Goal: Task Accomplishment & Management: Complete application form

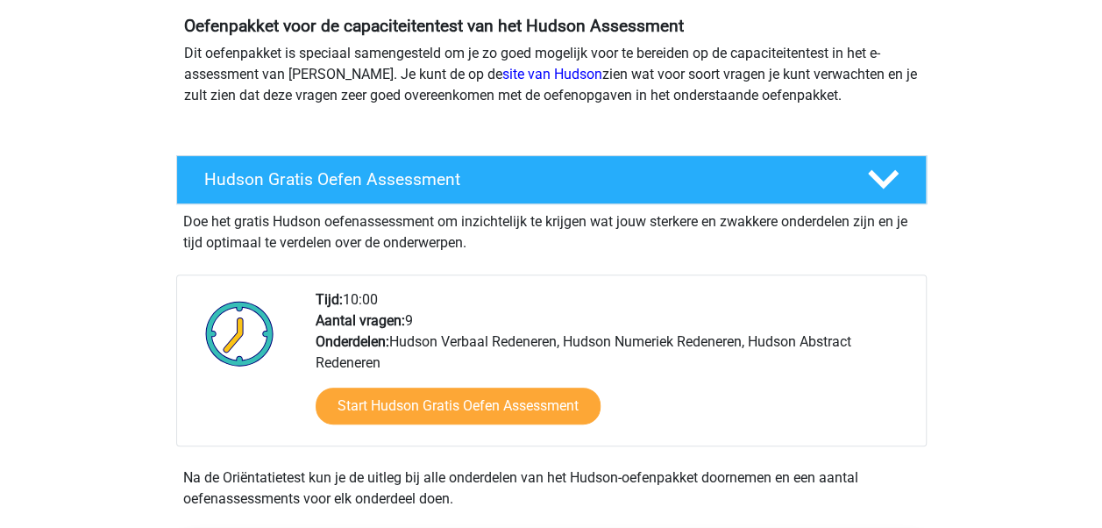
scroll to position [175, 0]
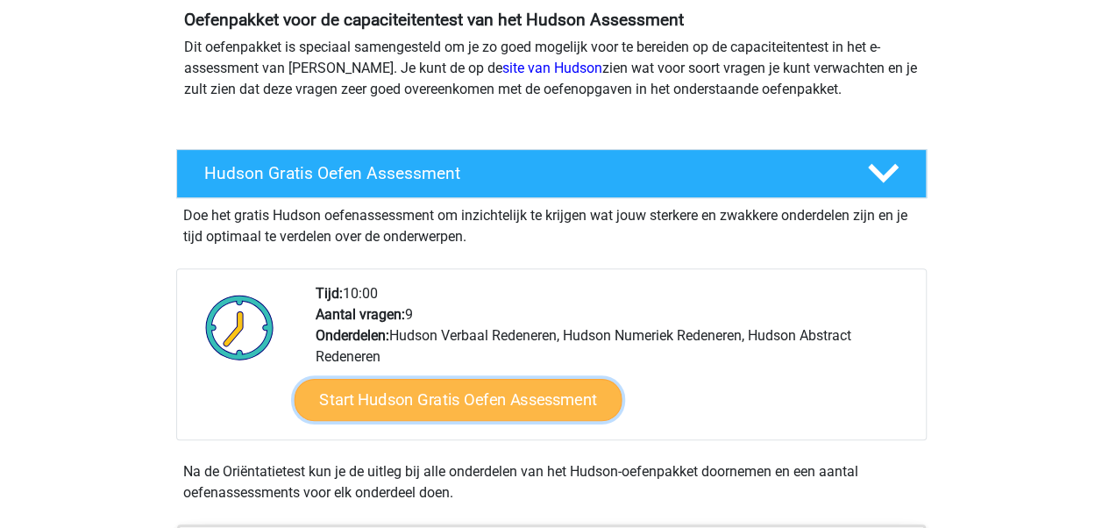
click at [445, 402] on link "Start Hudson Gratis Oefen Assessment" at bounding box center [458, 400] width 328 height 42
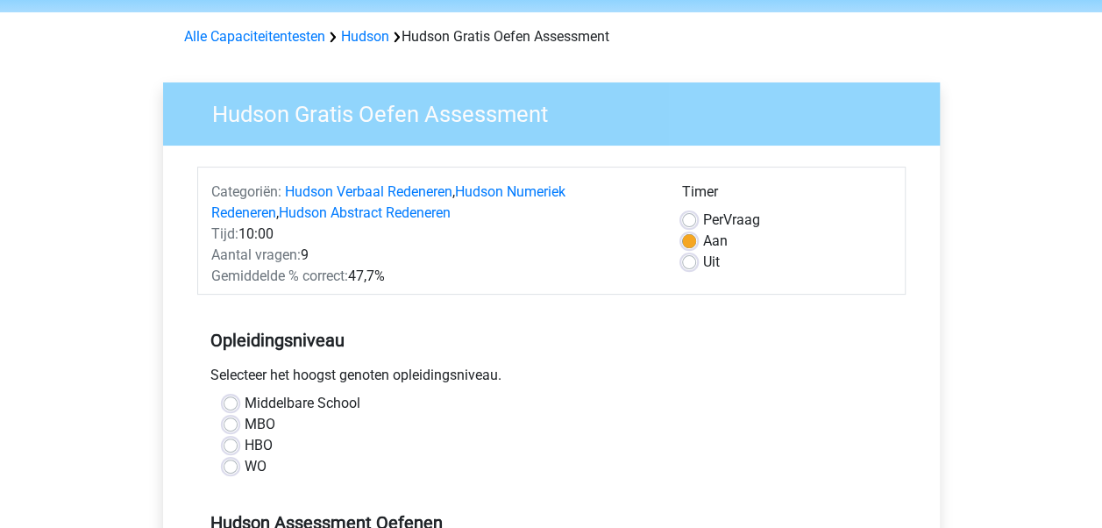
scroll to position [88, 0]
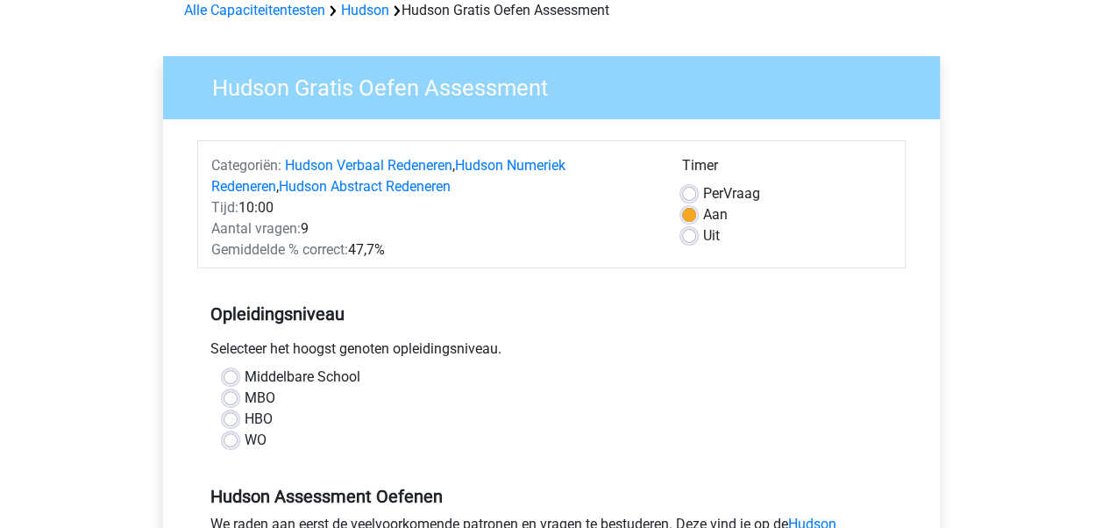
click at [245, 417] on label "HBO" at bounding box center [259, 419] width 28 height 21
click at [232, 417] on input "HBO" at bounding box center [231, 418] width 14 height 18
radio input "true"
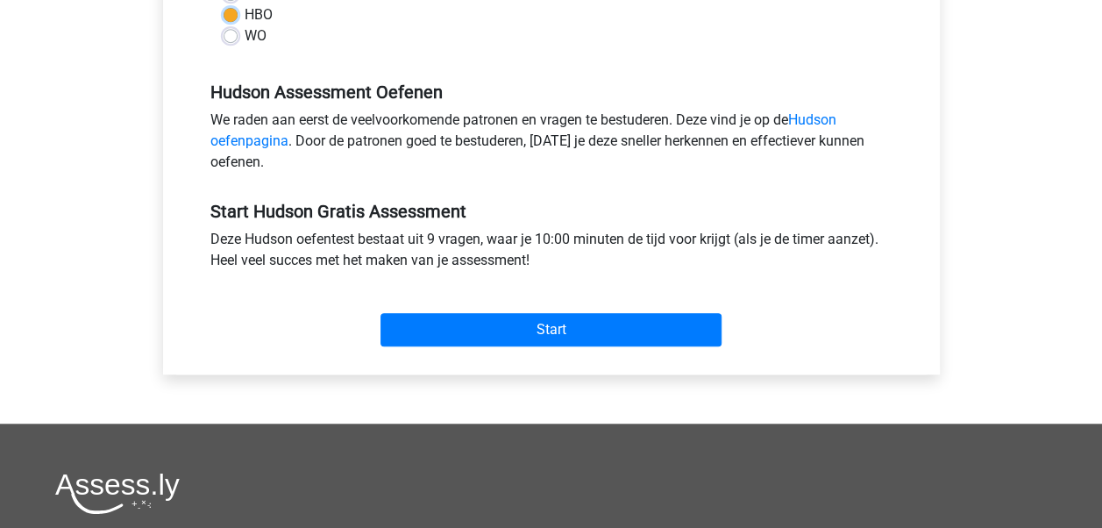
scroll to position [526, 0]
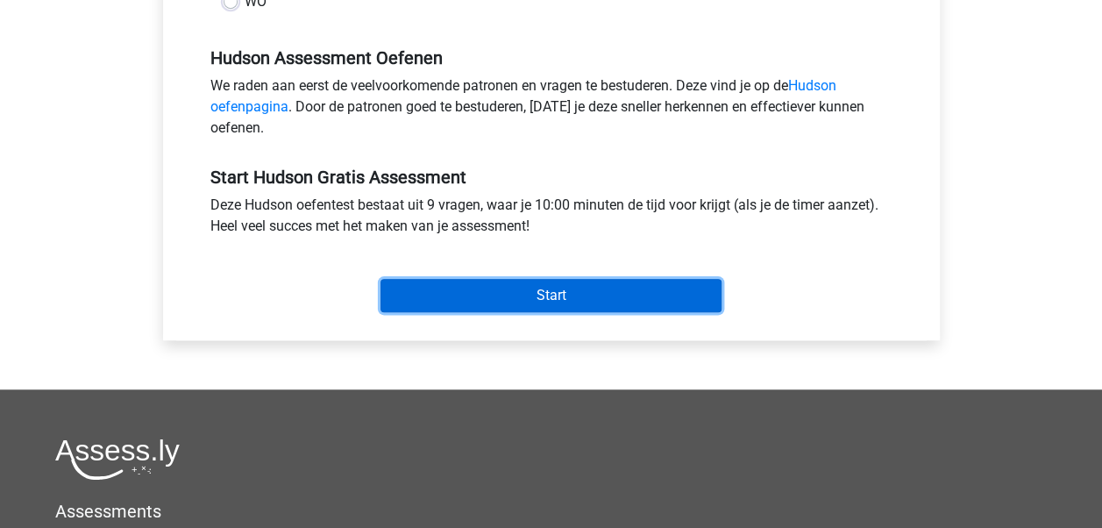
click at [569, 298] on input "Start" at bounding box center [551, 295] width 341 height 33
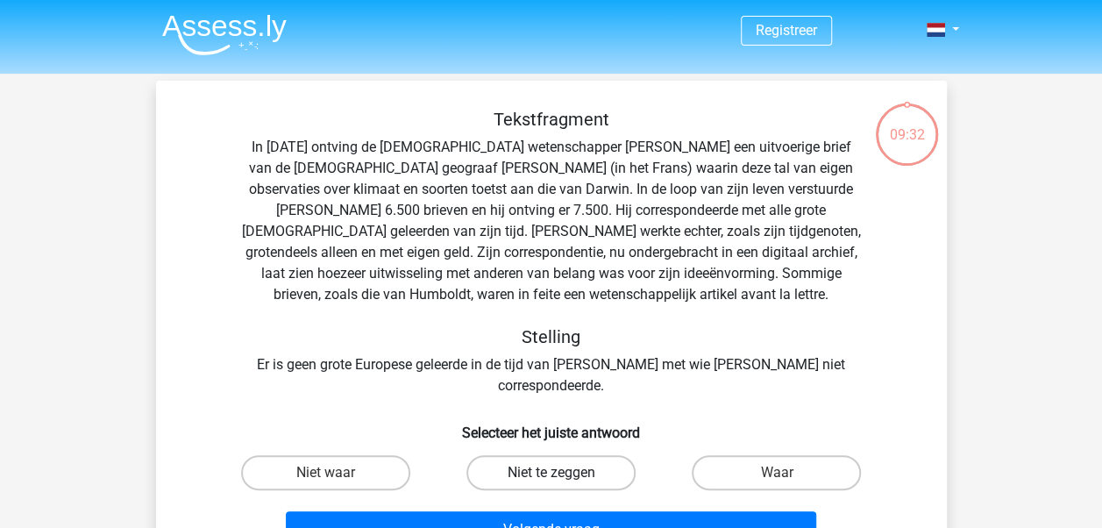
click at [543, 455] on label "Niet te zeggen" at bounding box center [550, 472] width 169 height 35
click at [551, 473] on input "Niet te zeggen" at bounding box center [556, 478] width 11 height 11
radio input "true"
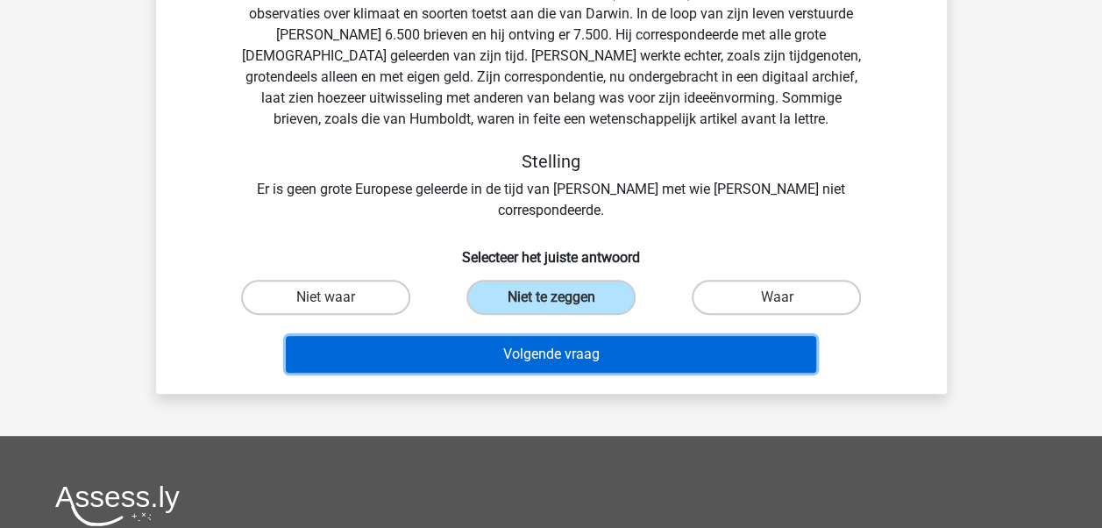
click at [559, 336] on button "Volgende vraag" at bounding box center [551, 354] width 531 height 37
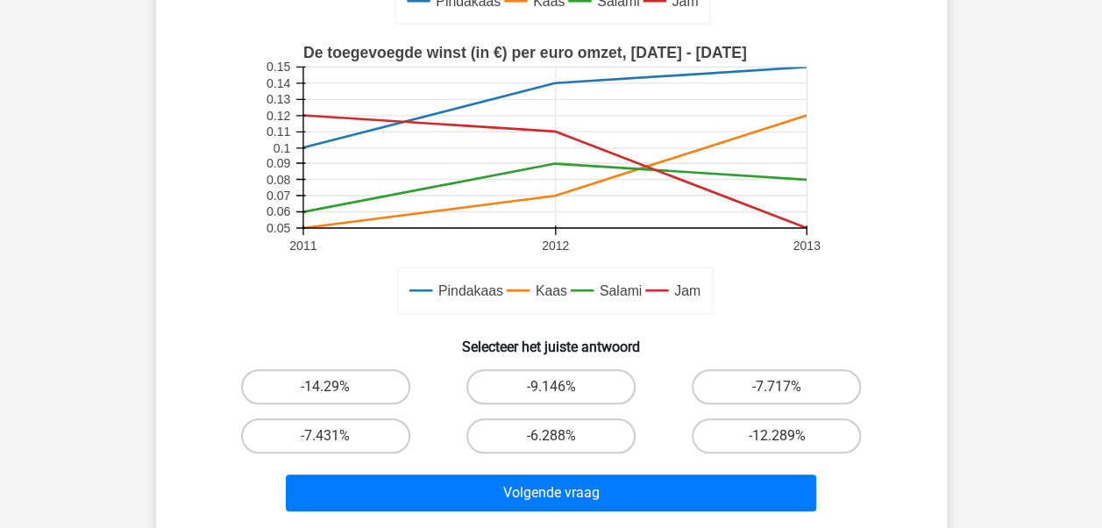
scroll to position [431, 0]
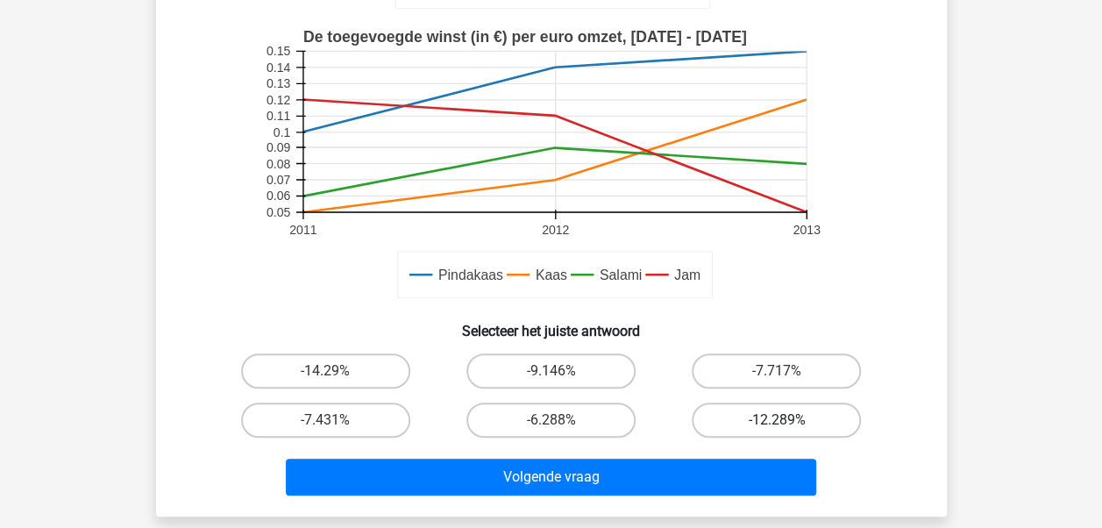
click at [773, 419] on label "-12.289%" at bounding box center [776, 419] width 169 height 35
click at [777, 420] on input "-12.289%" at bounding box center [782, 425] width 11 height 11
radio input "true"
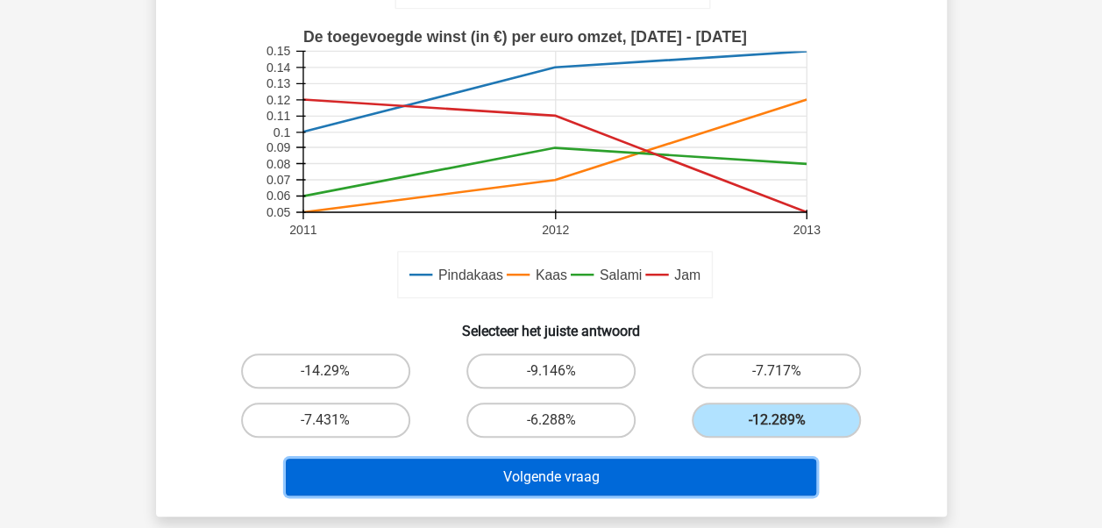
click at [556, 460] on button "Volgende vraag" at bounding box center [551, 477] width 531 height 37
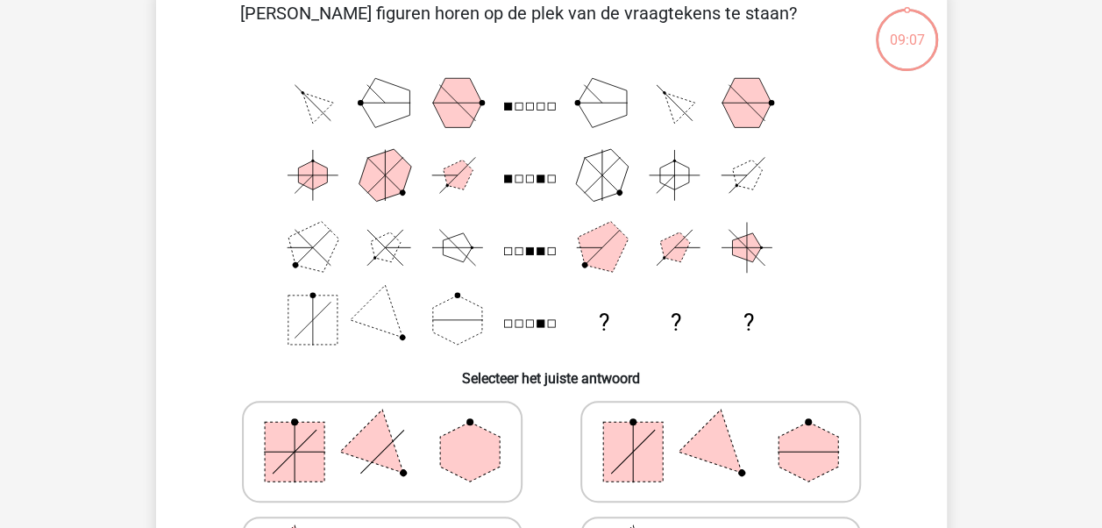
scroll to position [81, 0]
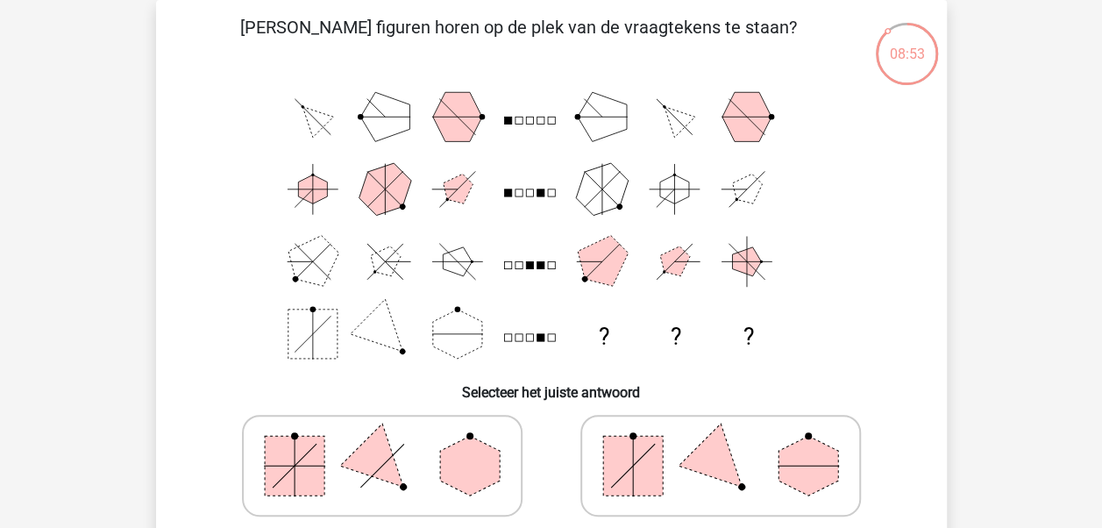
click at [734, 449] on icon at bounding box center [720, 466] width 263 height 88
click at [732, 444] on input "radio" at bounding box center [726, 437] width 11 height 11
radio input "true"
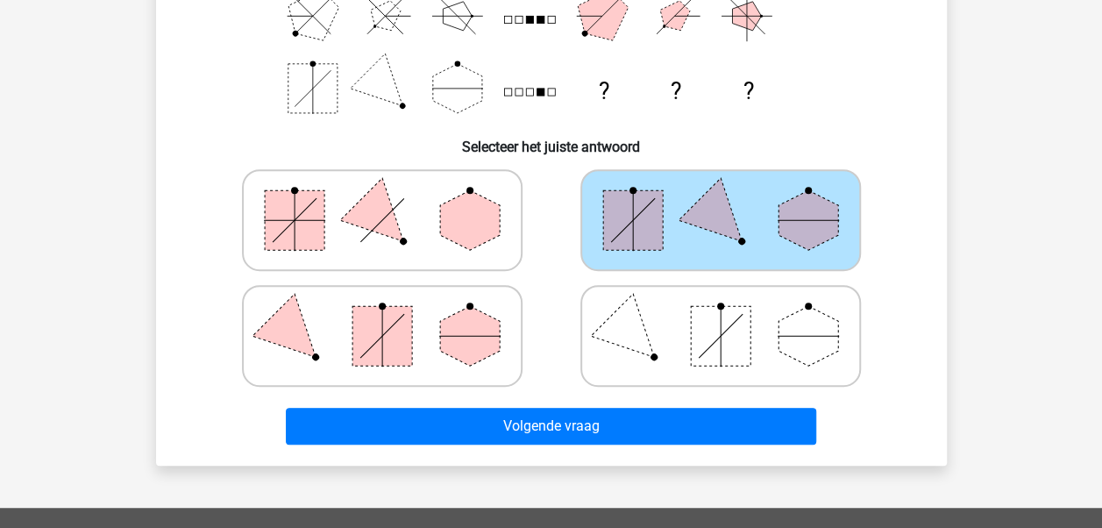
scroll to position [344, 0]
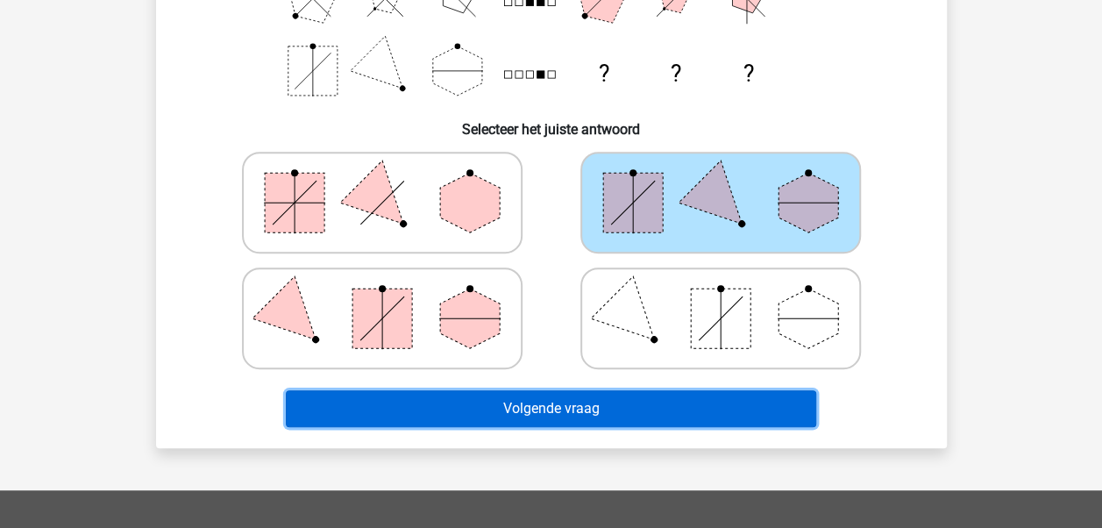
click at [521, 402] on button "Volgende vraag" at bounding box center [551, 408] width 531 height 37
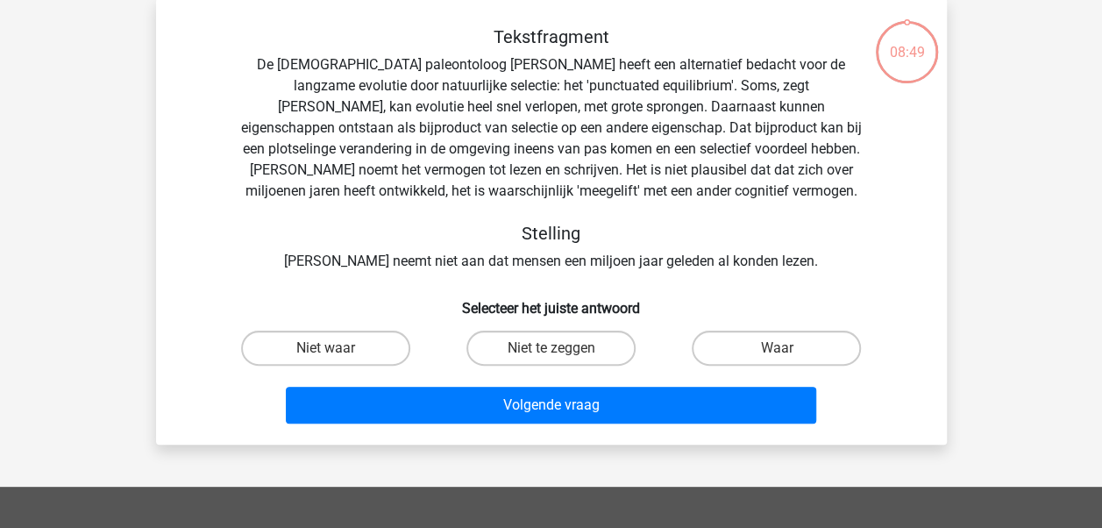
scroll to position [81, 0]
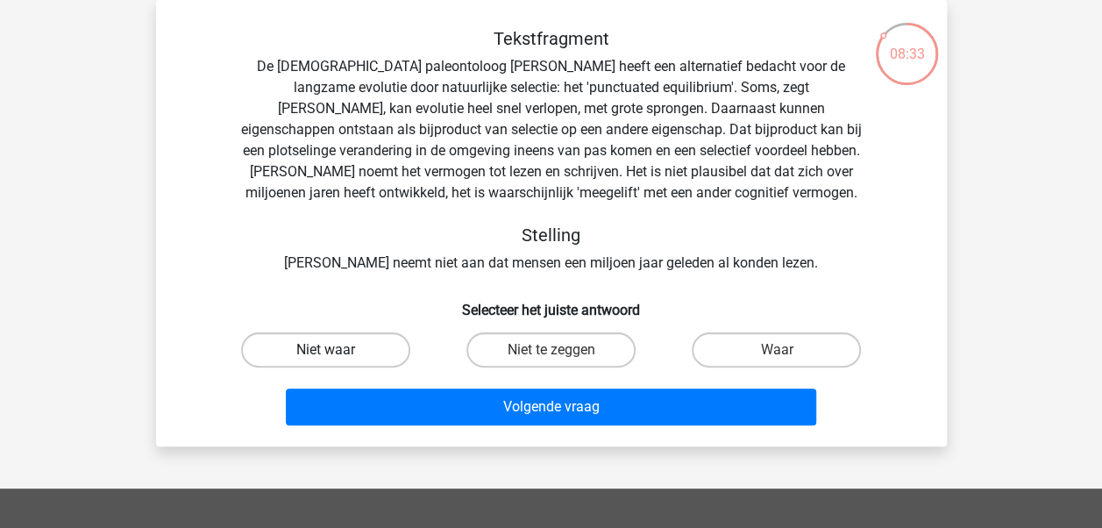
click at [335, 344] on label "Niet waar" at bounding box center [325, 349] width 169 height 35
click at [335, 350] on input "Niet waar" at bounding box center [330, 355] width 11 height 11
radio input "true"
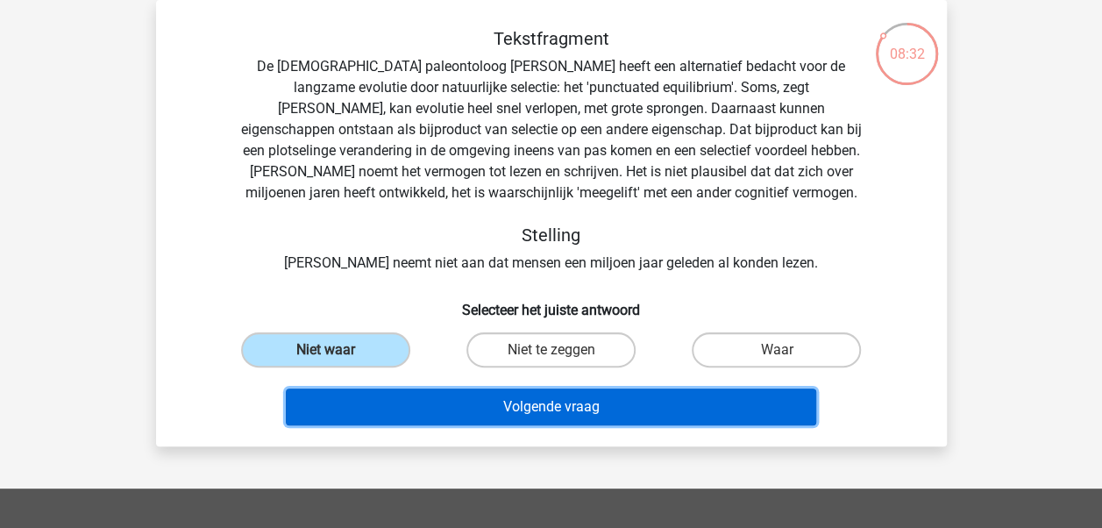
click at [559, 396] on button "Volgende vraag" at bounding box center [551, 406] width 531 height 37
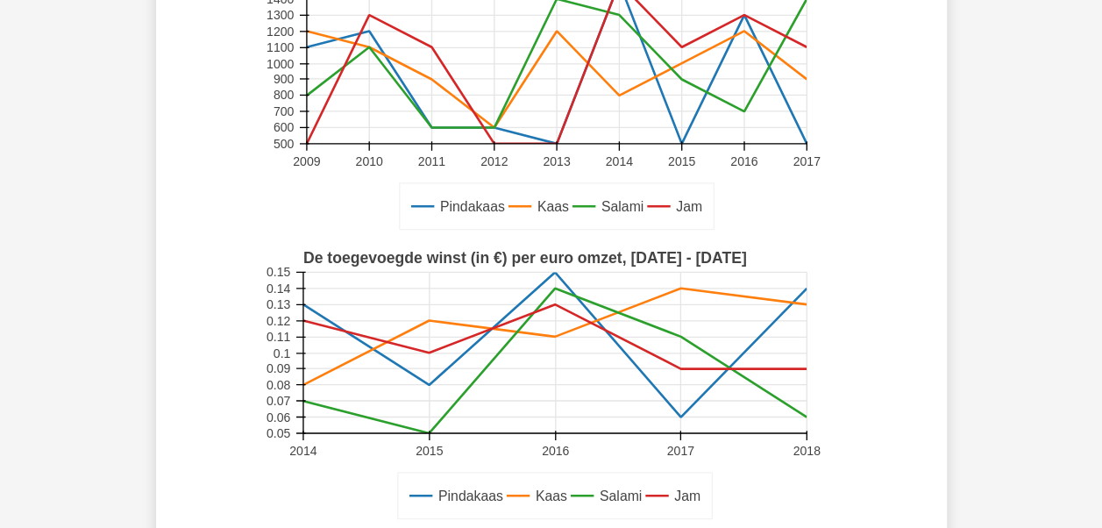
scroll to position [438, 0]
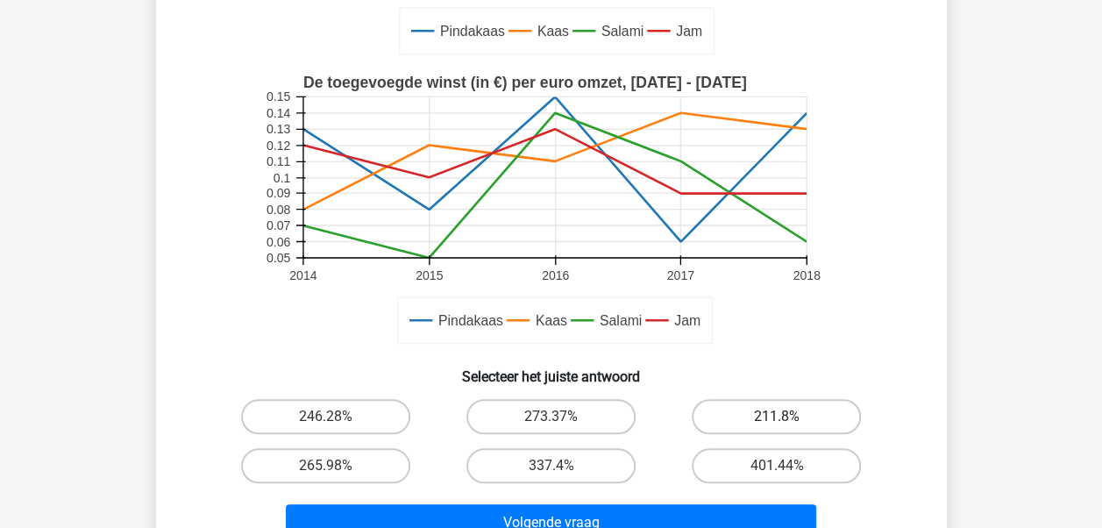
click at [766, 415] on label "211.8%" at bounding box center [776, 416] width 169 height 35
click at [777, 417] on input "211.8%" at bounding box center [782, 422] width 11 height 11
radio input "true"
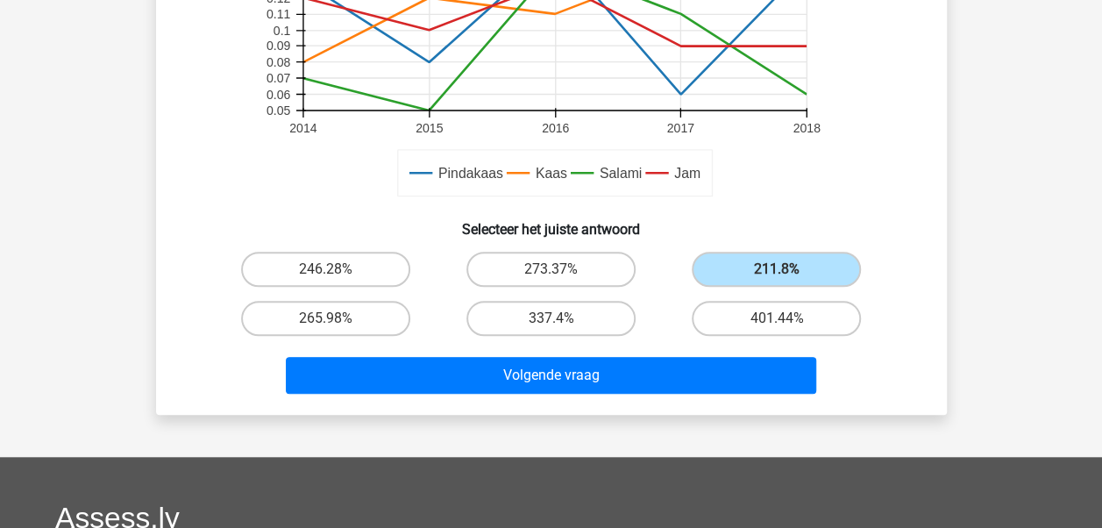
scroll to position [614, 0]
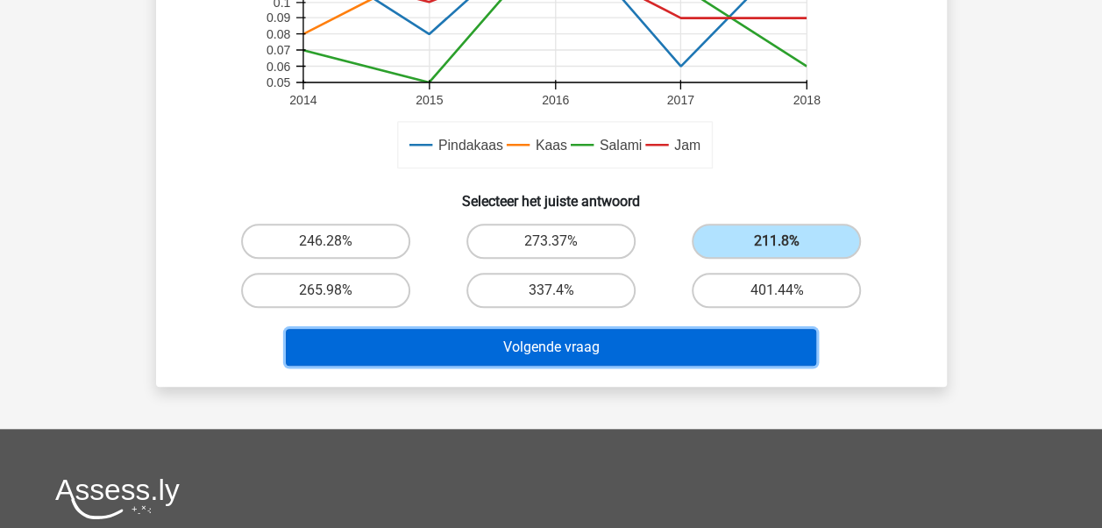
click at [551, 353] on button "Volgende vraag" at bounding box center [551, 347] width 531 height 37
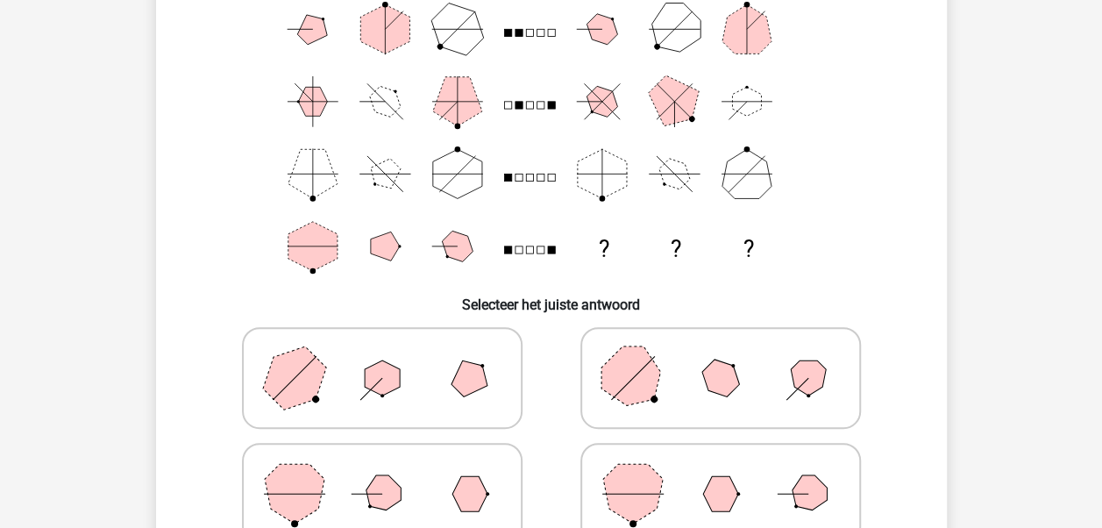
scroll to position [256, 0]
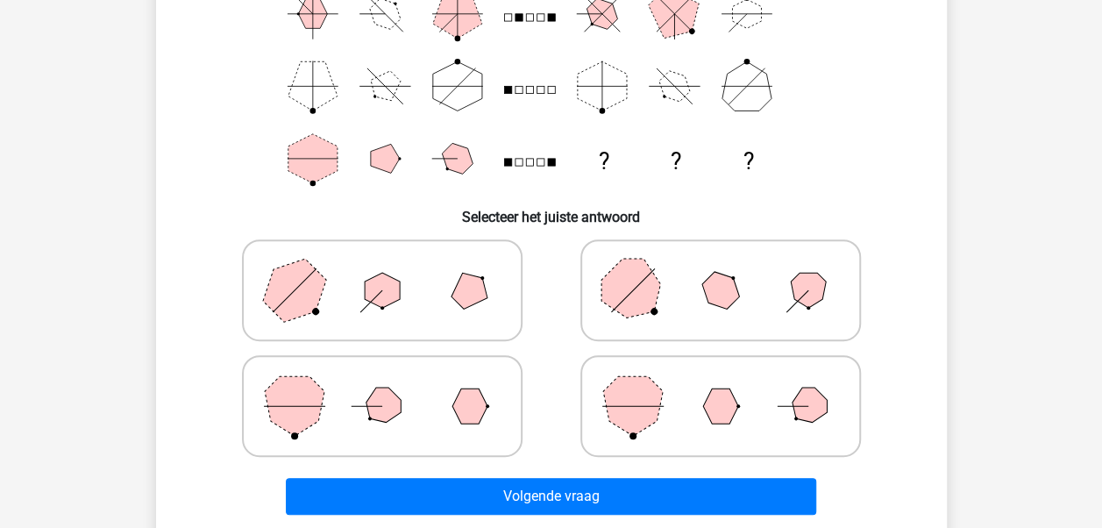
click at [724, 426] on icon at bounding box center [720, 406] width 263 height 88
click at [724, 384] on input "radio" at bounding box center [726, 378] width 11 height 11
radio input "true"
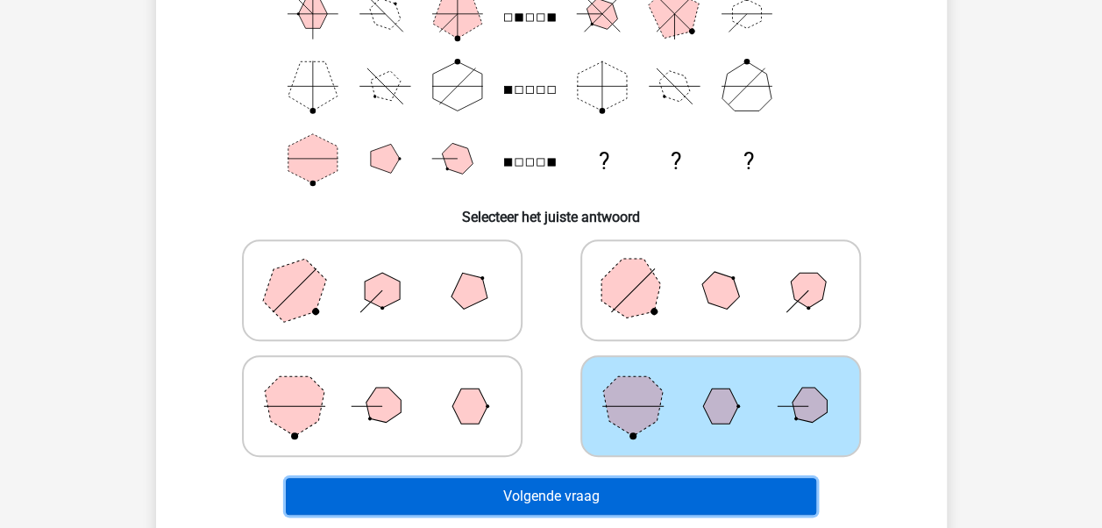
click at [528, 495] on button "Volgende vraag" at bounding box center [551, 496] width 531 height 37
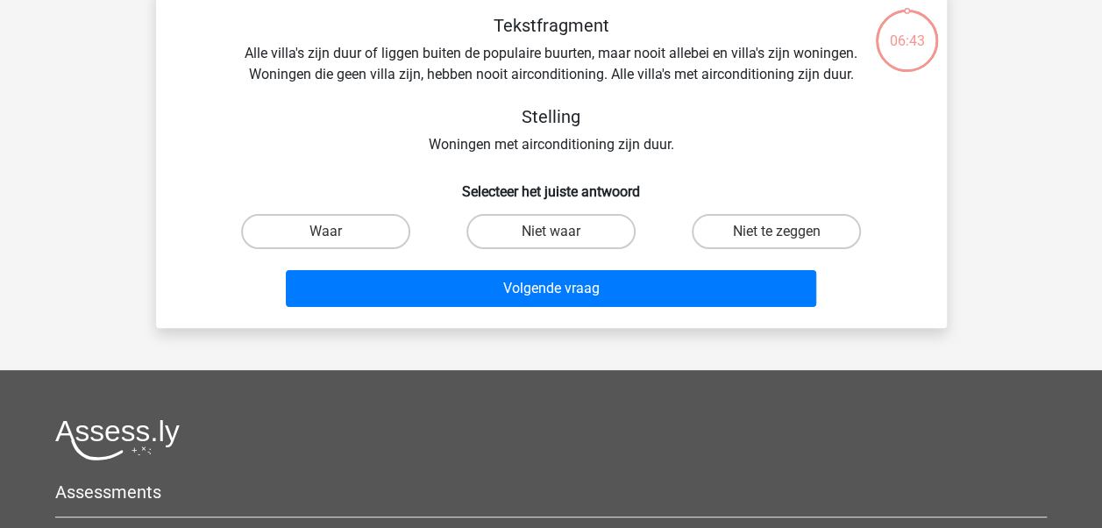
scroll to position [81, 0]
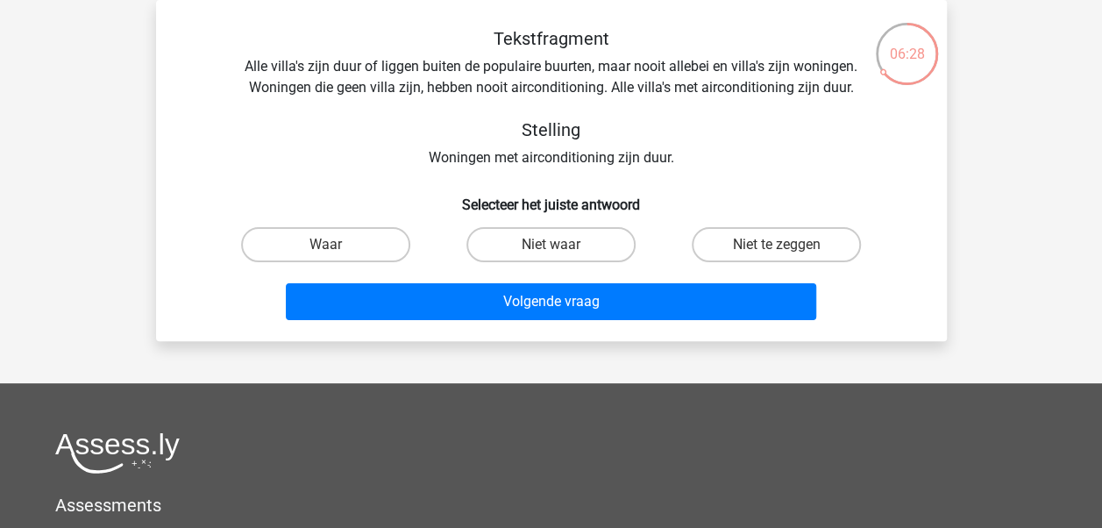
click at [552, 254] on input "Niet waar" at bounding box center [556, 250] width 11 height 11
radio input "true"
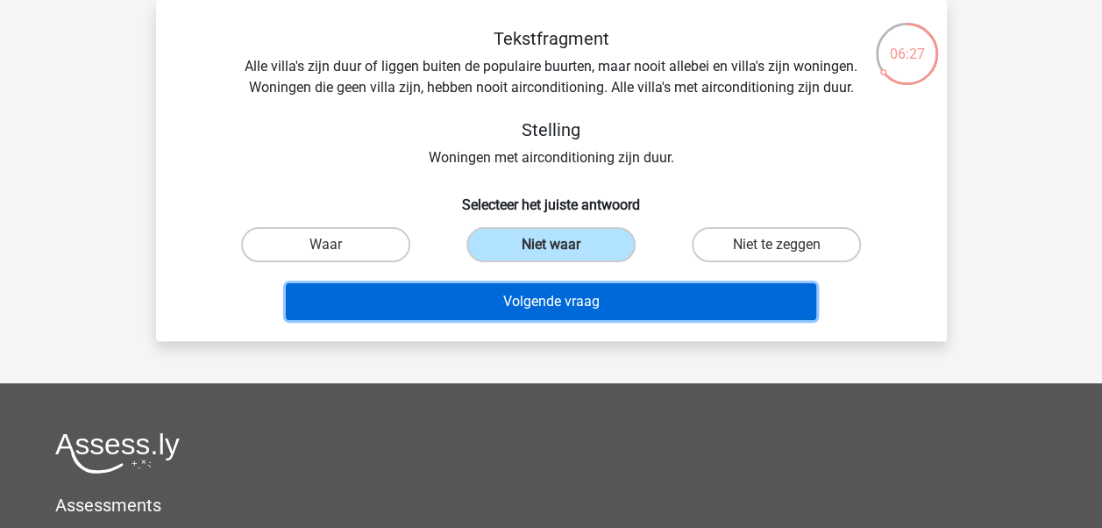
click at [538, 296] on button "Volgende vraag" at bounding box center [551, 301] width 531 height 37
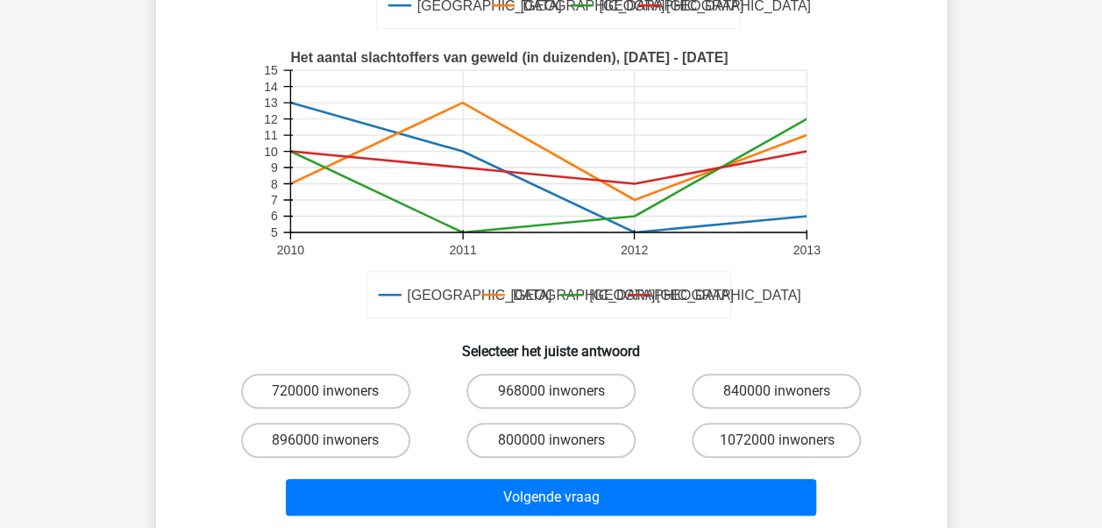
scroll to position [438, 0]
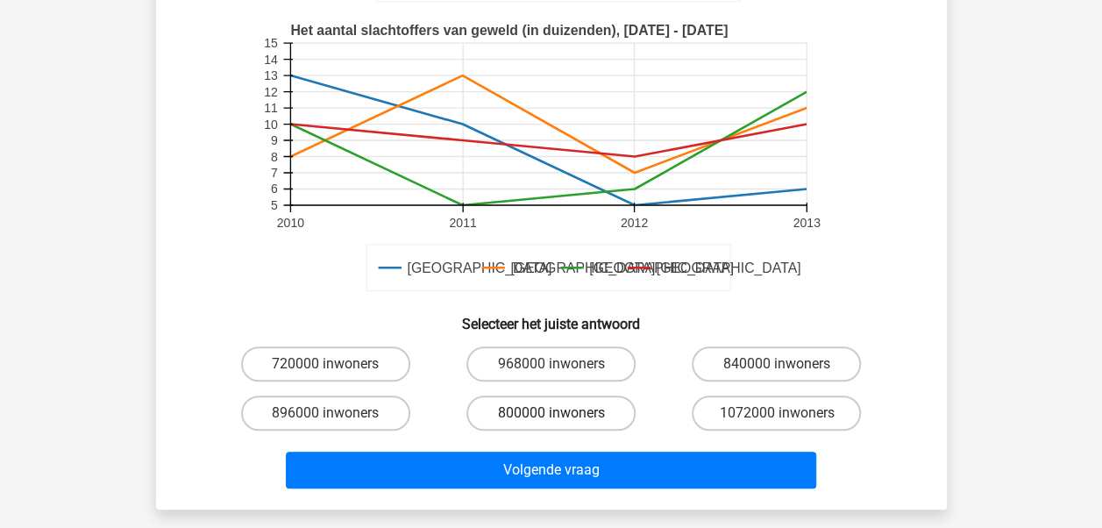
click at [566, 414] on label "800000 inwoners" at bounding box center [550, 412] width 169 height 35
click at [562, 414] on input "800000 inwoners" at bounding box center [556, 418] width 11 height 11
radio input "true"
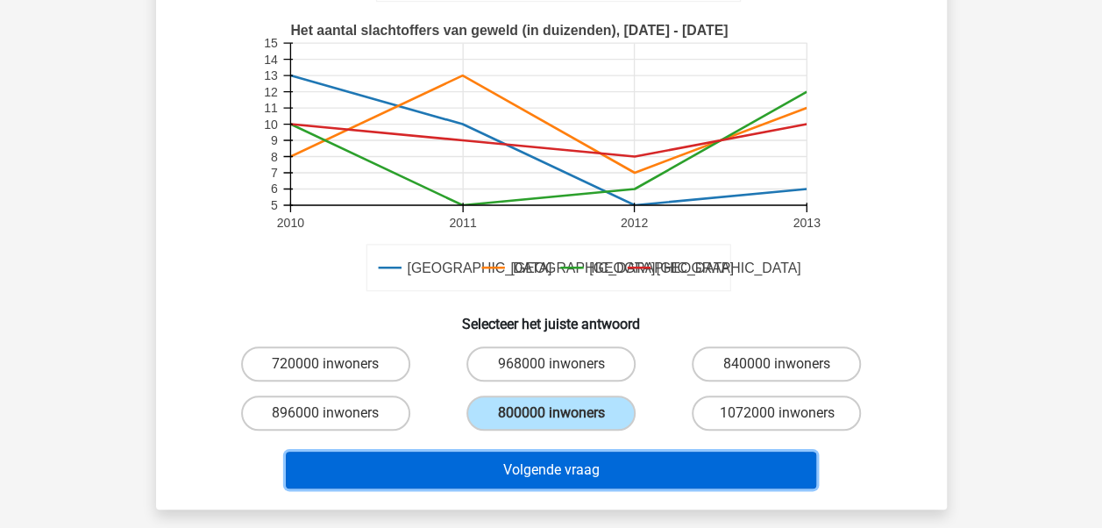
click at [561, 465] on button "Volgende vraag" at bounding box center [551, 470] width 531 height 37
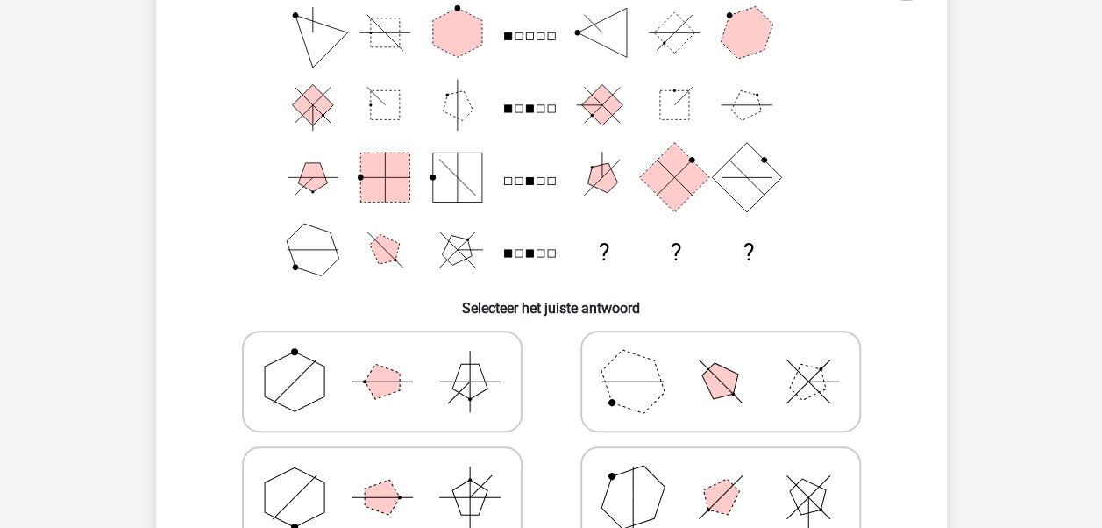
scroll to position [256, 0]
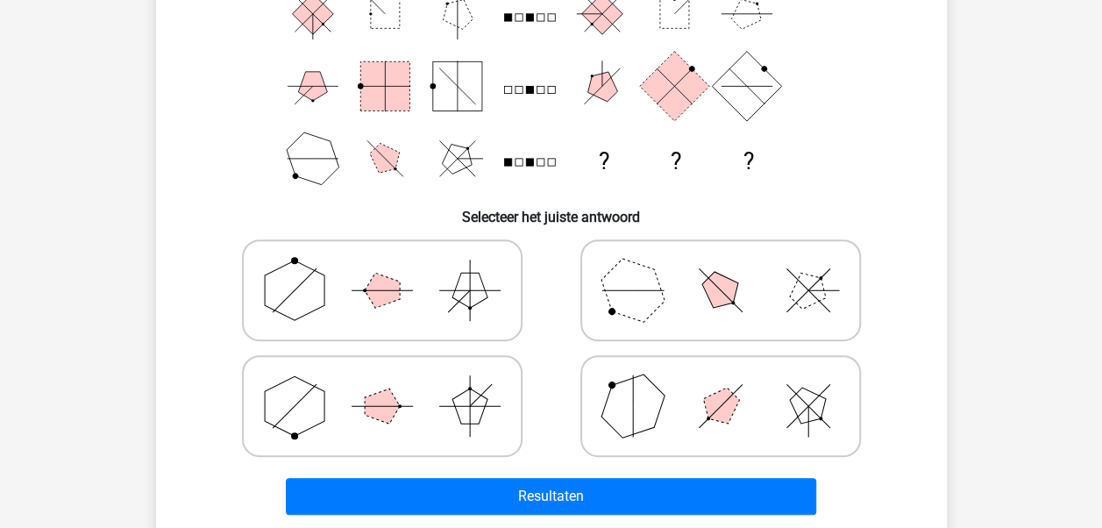
click at [364, 278] on icon at bounding box center [382, 290] width 263 height 88
click at [382, 268] on input "radio" at bounding box center [387, 262] width 11 height 11
radio input "true"
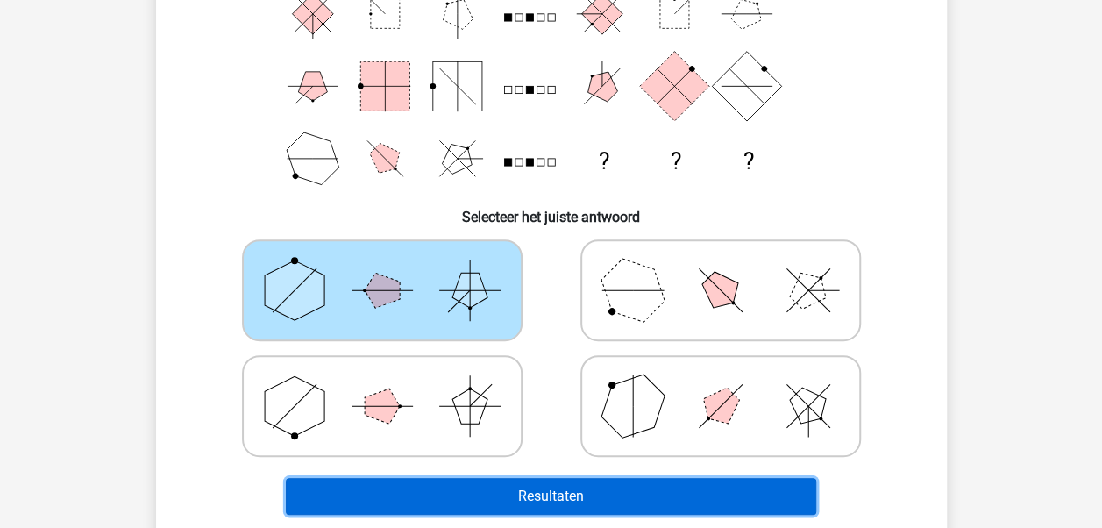
click at [590, 484] on button "Resultaten" at bounding box center [551, 496] width 531 height 37
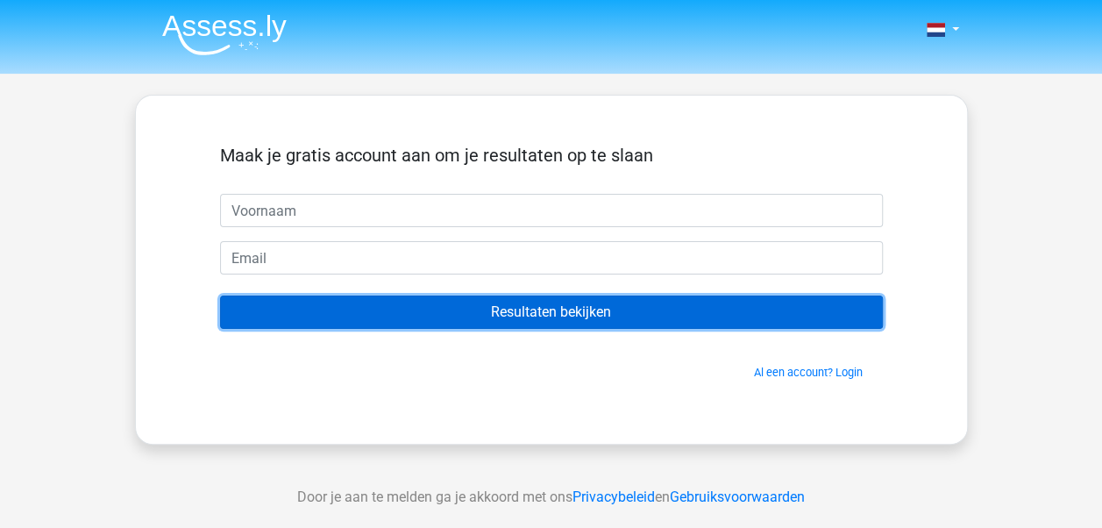
click at [594, 312] on input "Resultaten bekijken" at bounding box center [551, 312] width 663 height 33
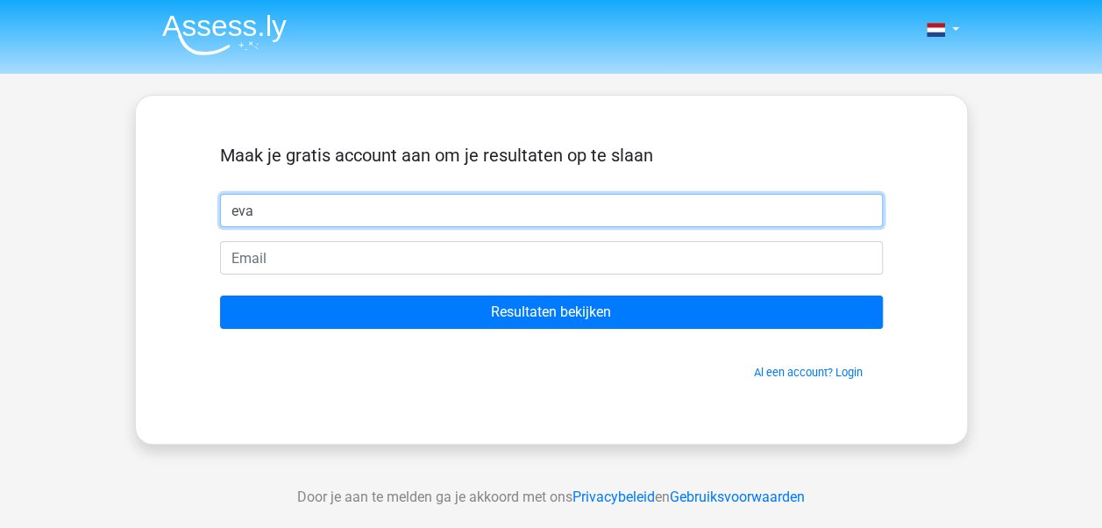
type input "Eva"
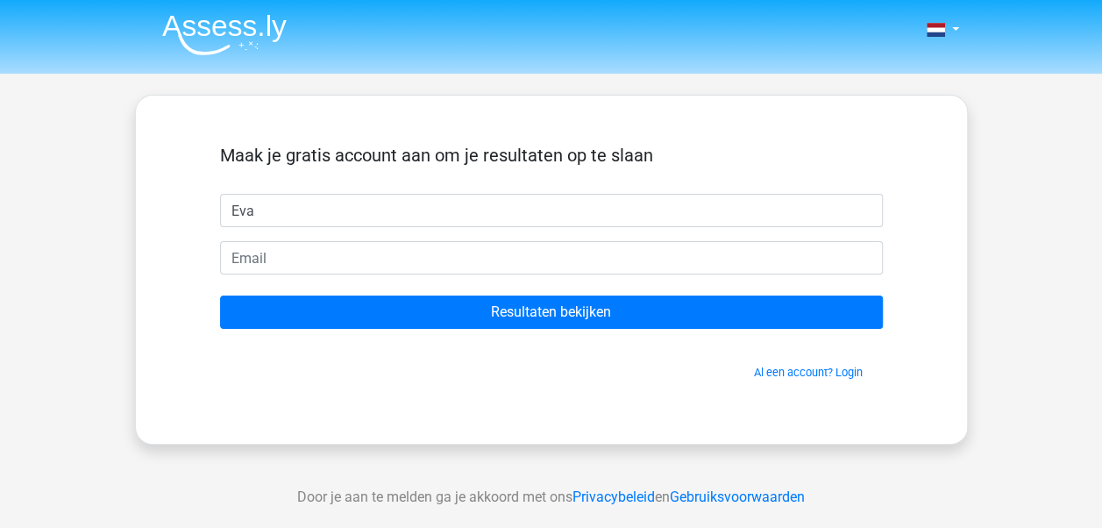
type input "evabergers@yahoo.com"
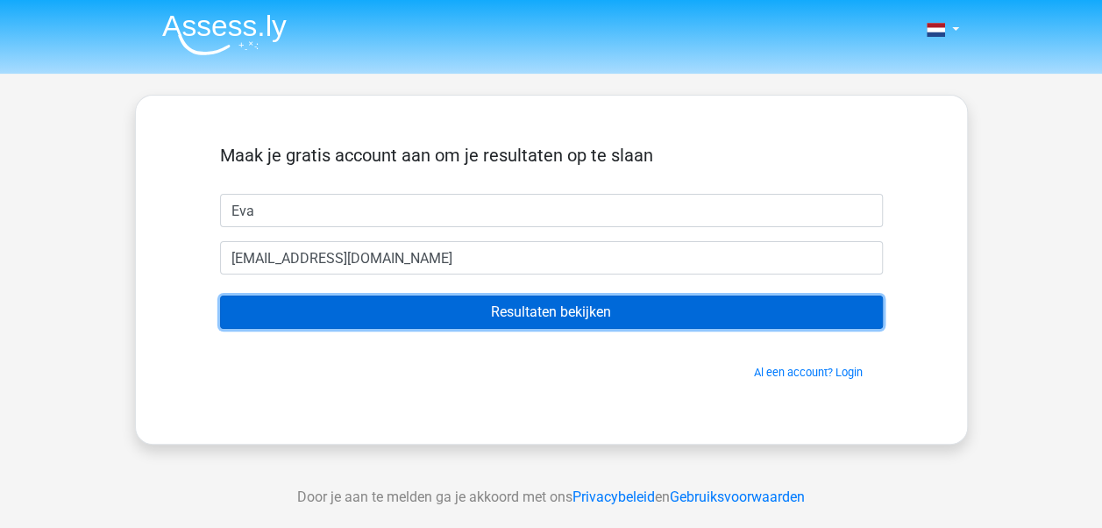
click at [579, 314] on input "Resultaten bekijken" at bounding box center [551, 312] width 663 height 33
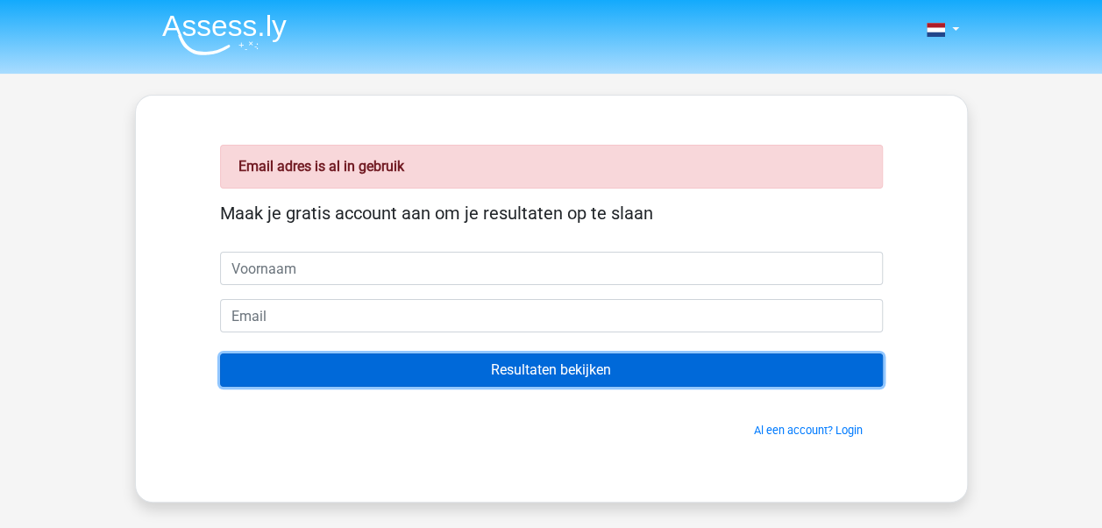
click at [537, 372] on input "Resultaten bekijken" at bounding box center [551, 369] width 663 height 33
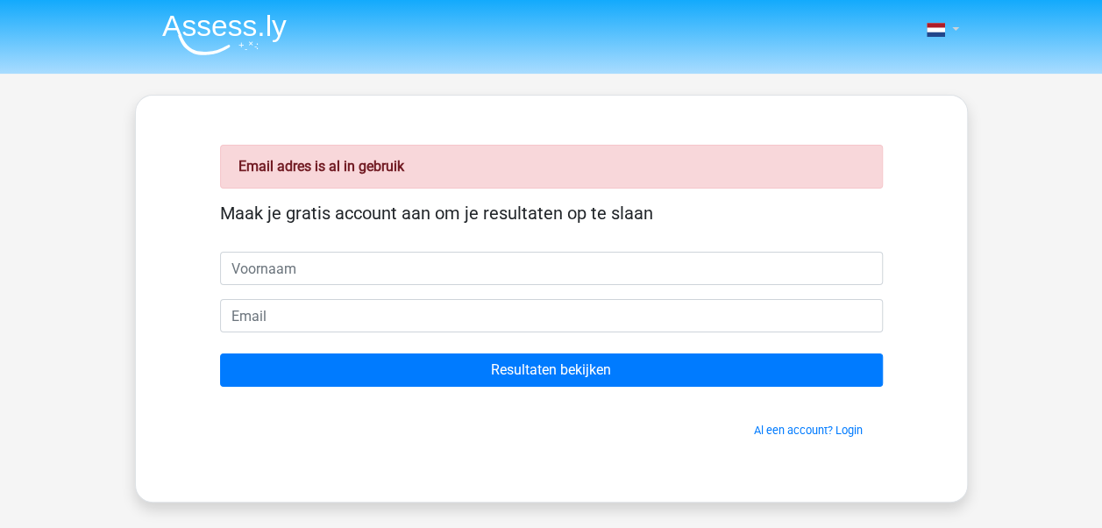
click at [955, 30] on link at bounding box center [937, 29] width 35 height 21
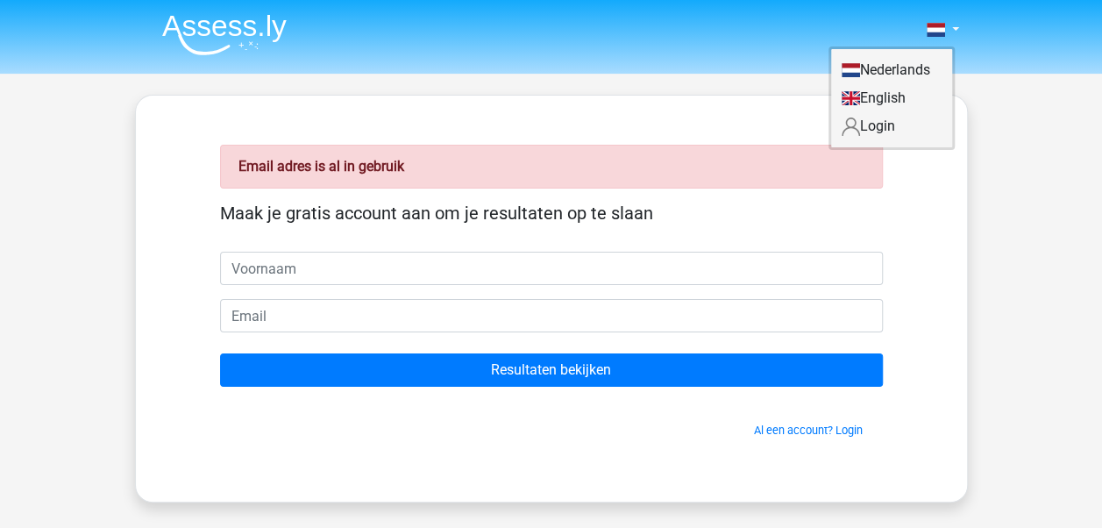
click at [1022, 210] on div "Nederlands English" at bounding box center [551, 525] width 1102 height 1050
